Goal: Task Accomplishment & Management: Use online tool/utility

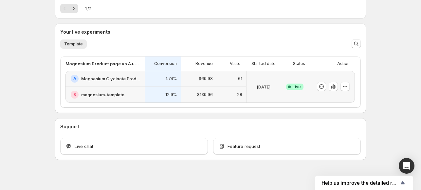
scroll to position [131, 0]
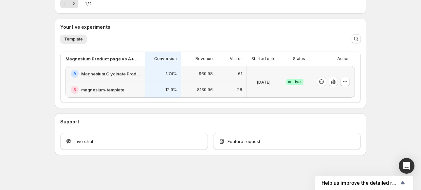
drag, startPoint x: 245, startPoint y: 36, endPoint x: 340, endPoint y: -17, distance: 108.7
drag, startPoint x: 340, startPoint y: -17, endPoint x: 407, endPoint y: 76, distance: 114.0
click at [407, 76] on div "Welcome to GemX , [PERSON_NAME] [PERSON_NAME] Info Content Testing GemX: CRO & …" at bounding box center [210, 29] width 421 height 321
click at [346, 82] on icon "button" at bounding box center [345, 82] width 7 height 7
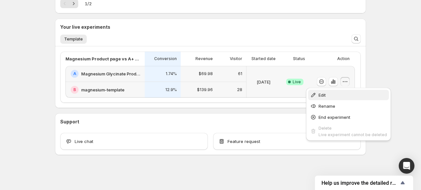
click at [331, 96] on span "Edit" at bounding box center [352, 95] width 68 height 7
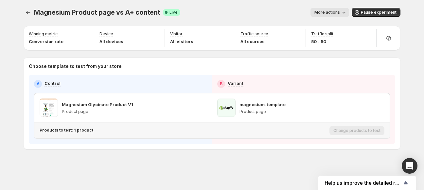
click at [76, 131] on p "Products to test: 1 product" at bounding box center [67, 130] width 54 height 5
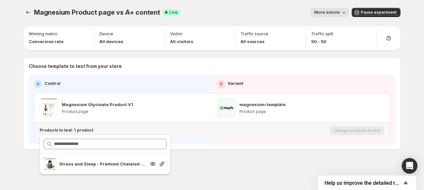
click at [82, 166] on p "Stress and Sleep - Premium Chelated Magnesium Glycinate with Ashwagandha & GABA…" at bounding box center [102, 164] width 86 height 7
click at [154, 163] on icon "Search for and select a customer segment" at bounding box center [153, 164] width 7 height 7
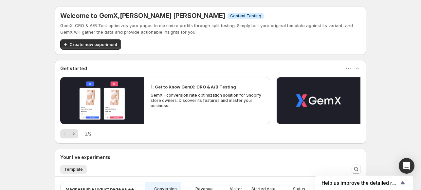
scroll to position [131, 0]
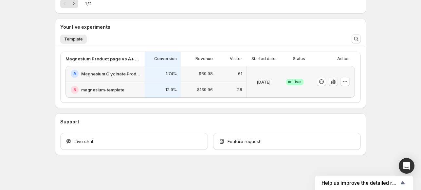
click at [335, 82] on icon "button" at bounding box center [333, 82] width 7 height 7
